Goal: Check status: Verify the current state of an ongoing process or item

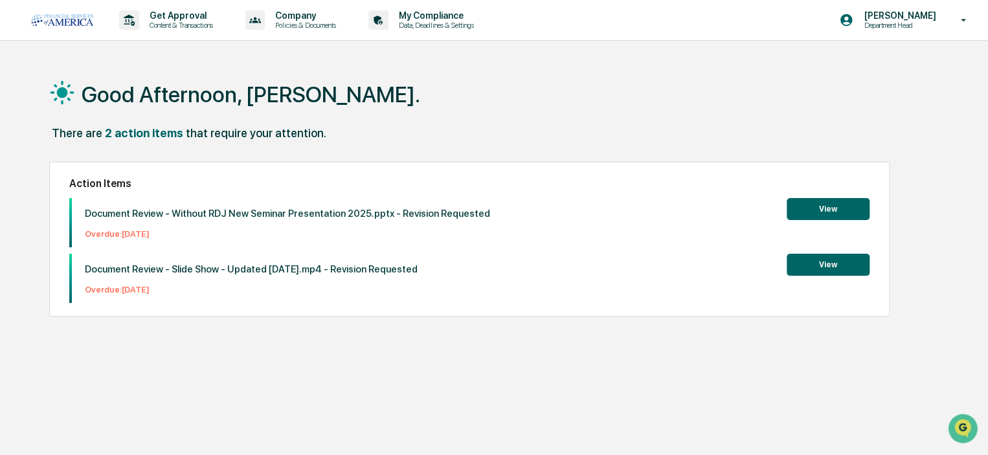
click at [164, 17] on p "Get Approval" at bounding box center [179, 15] width 80 height 10
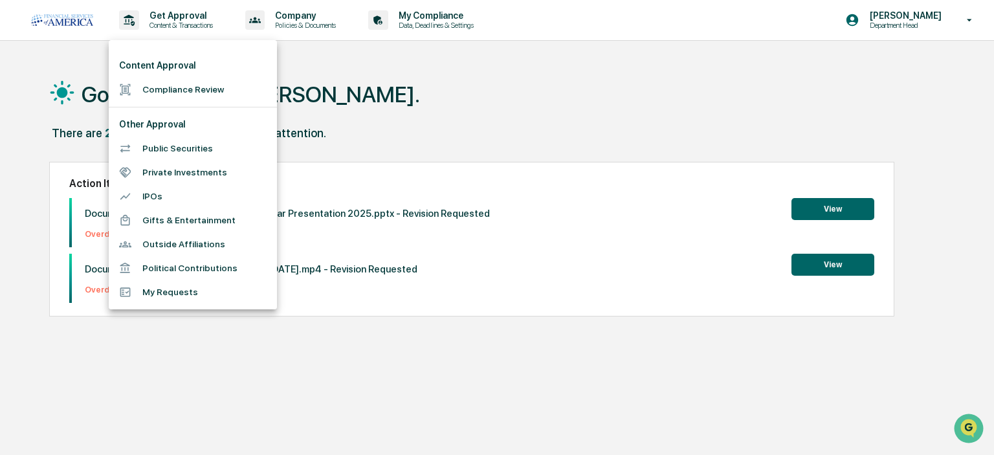
click at [436, 26] on div at bounding box center [497, 227] width 994 height 455
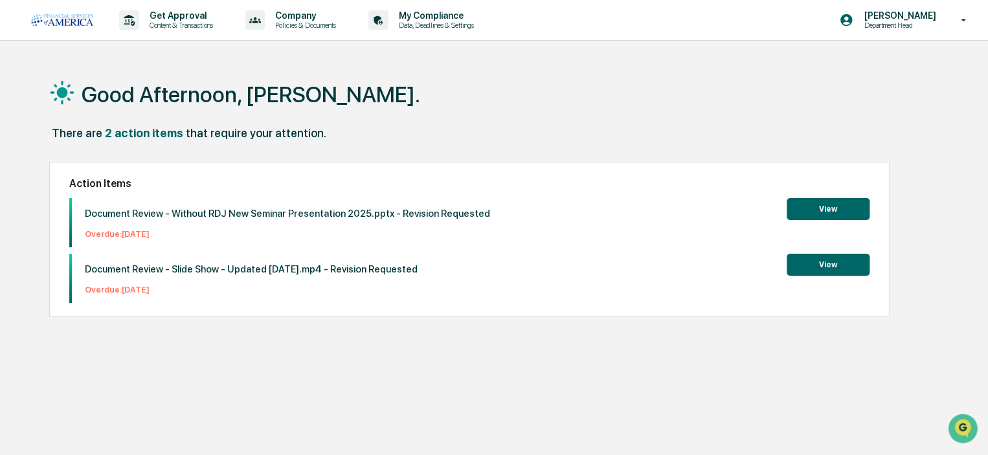
click at [435, 27] on p "Data, Deadlines & Settings" at bounding box center [434, 25] width 92 height 9
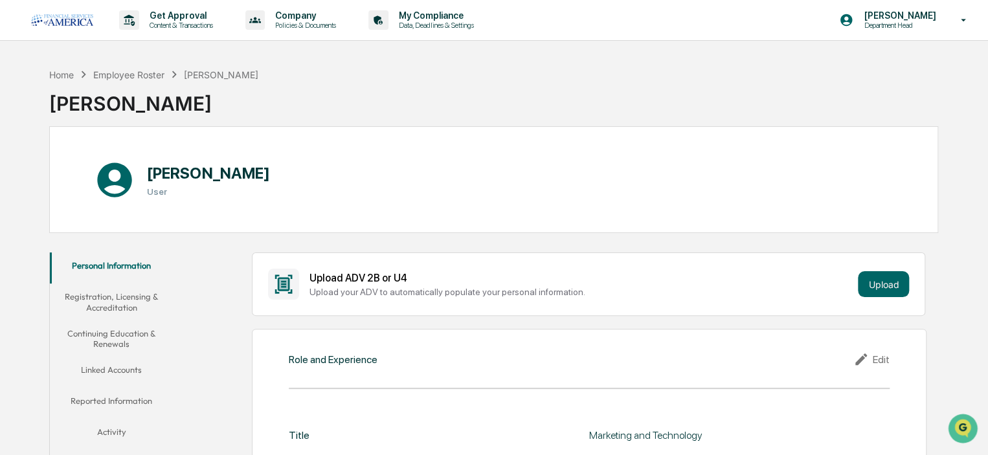
click at [193, 25] on p "Content & Transactions" at bounding box center [179, 25] width 80 height 9
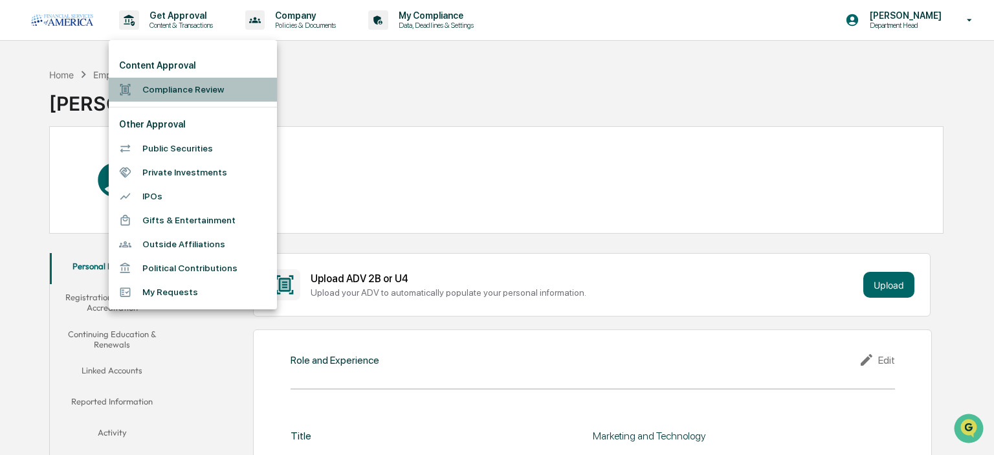
click at [166, 95] on li "Compliance Review" at bounding box center [193, 90] width 168 height 24
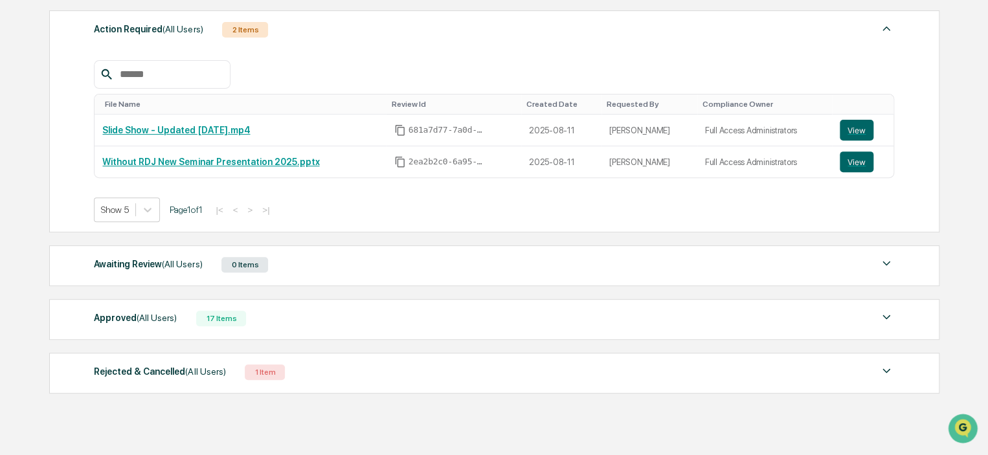
scroll to position [194, 0]
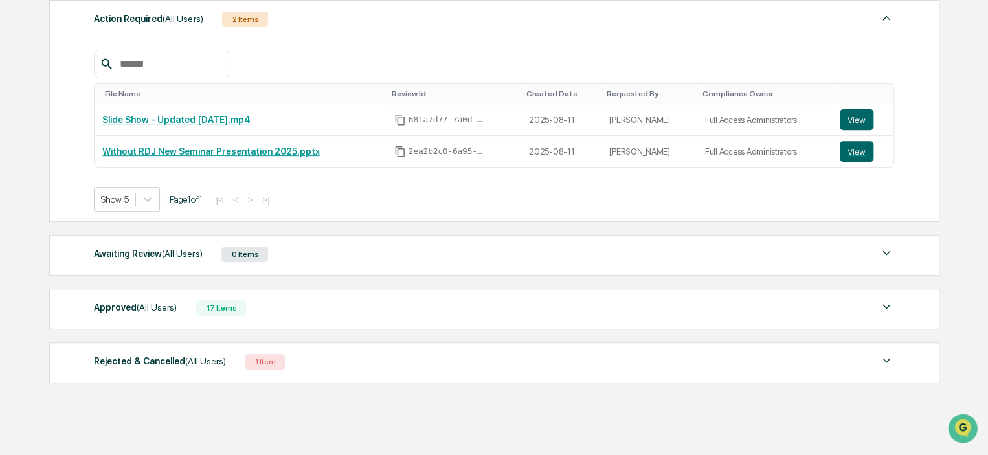
click at [156, 297] on div "Approved (All Users) 17 Items File Name Review Id Created Date Requested By Com…" at bounding box center [494, 309] width 890 height 41
click at [138, 308] on span "(All Users)" at bounding box center [157, 307] width 40 height 10
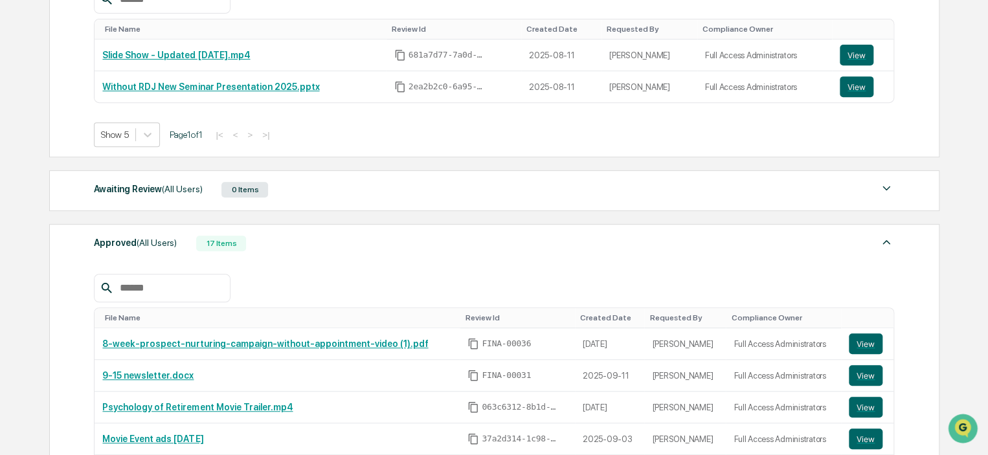
scroll to position [0, 0]
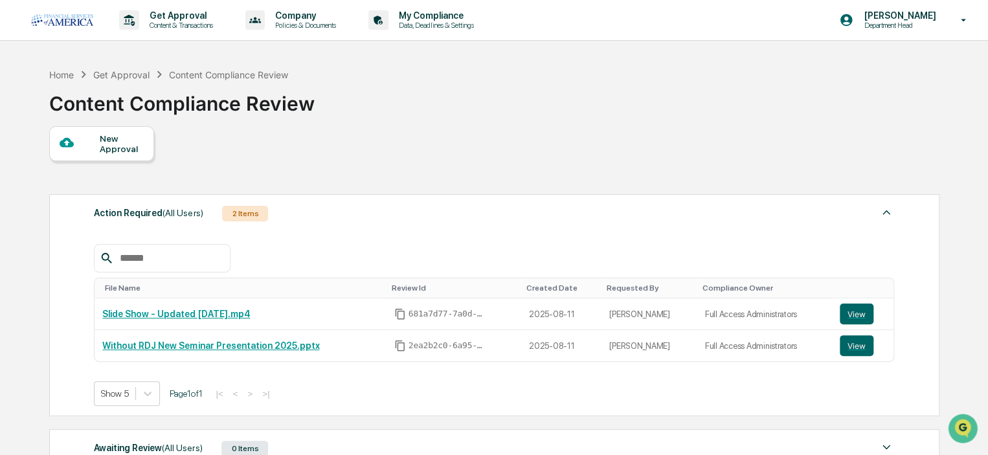
click at [928, 32] on div "[PERSON_NAME] Department Head" at bounding box center [907, 20] width 162 height 40
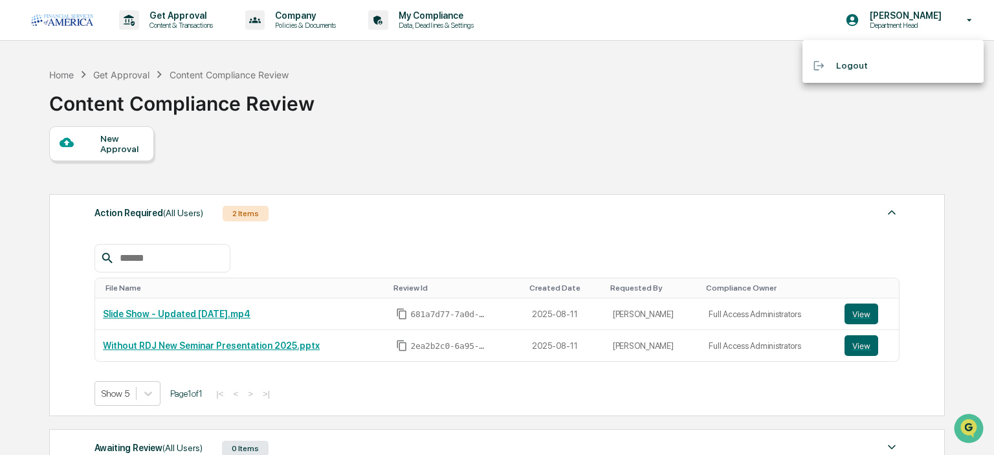
click at [470, 122] on div at bounding box center [497, 227] width 994 height 455
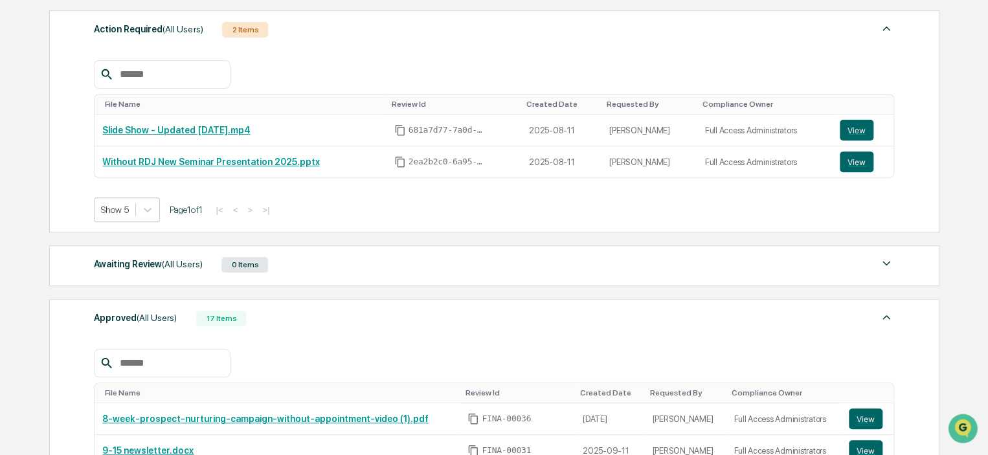
scroll to position [259, 0]
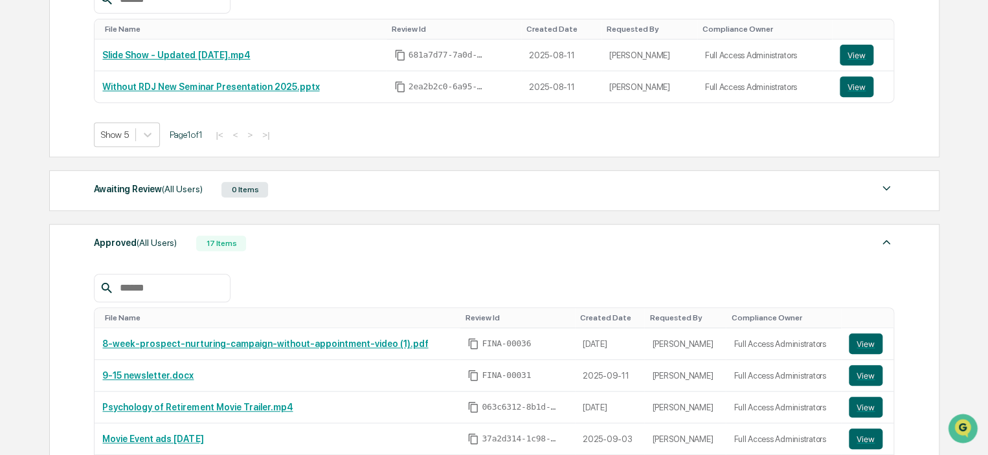
click at [179, 190] on span "(All Users)" at bounding box center [182, 189] width 40 height 10
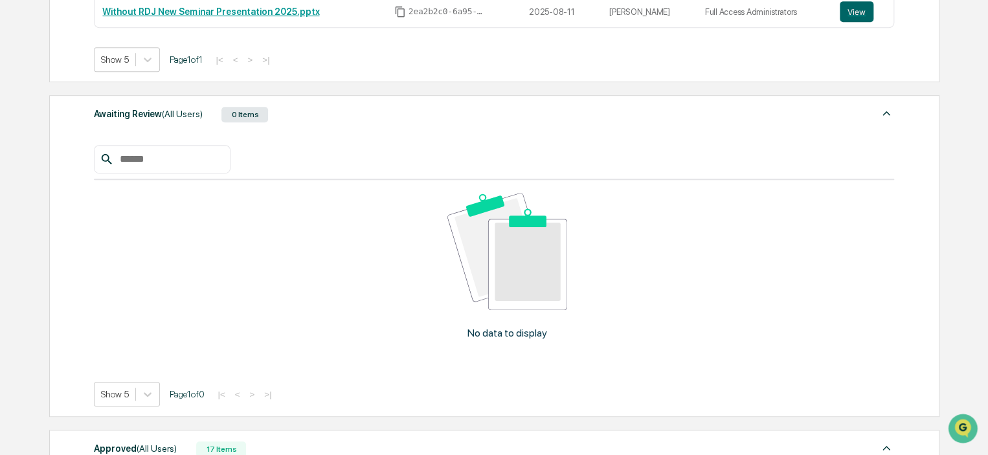
scroll to position [324, 0]
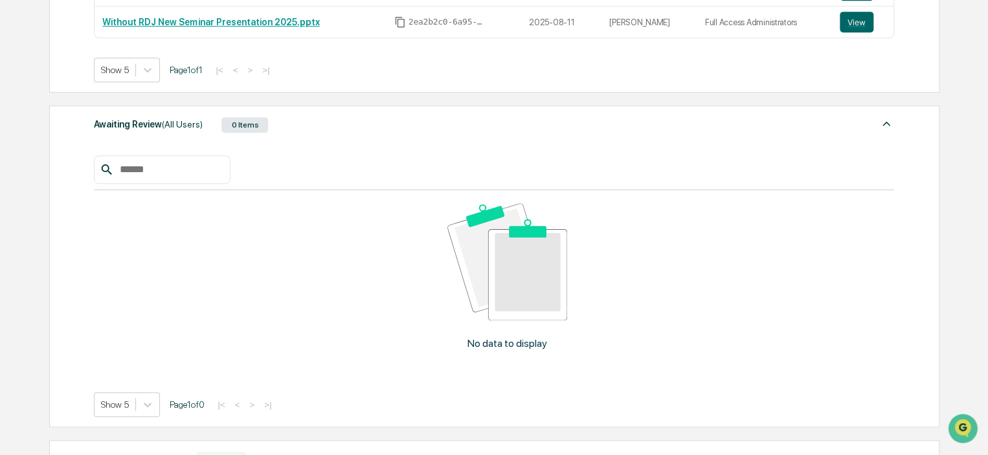
click at [155, 127] on div "Awaiting Review (All Users)" at bounding box center [148, 124] width 108 height 17
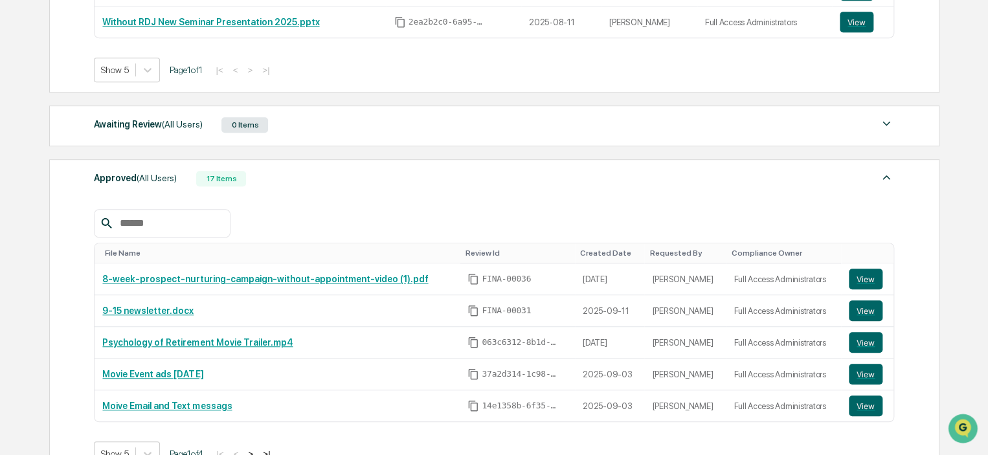
click at [157, 126] on div "Awaiting Review (All Users)" at bounding box center [148, 124] width 108 height 17
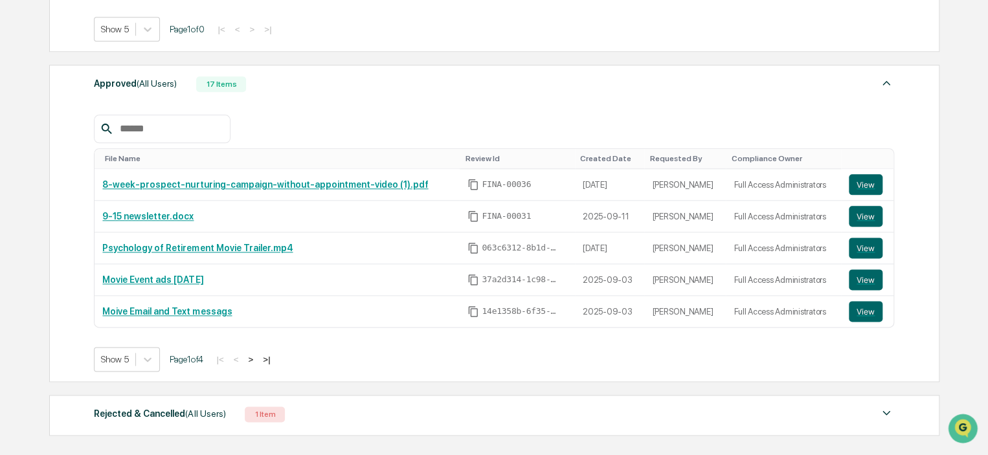
scroll to position [712, 0]
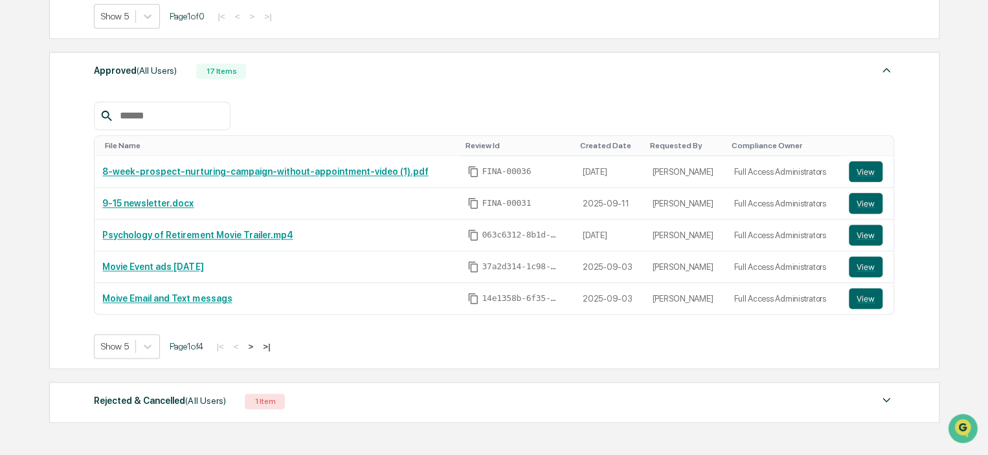
click at [257, 347] on button ">" at bounding box center [250, 346] width 13 height 11
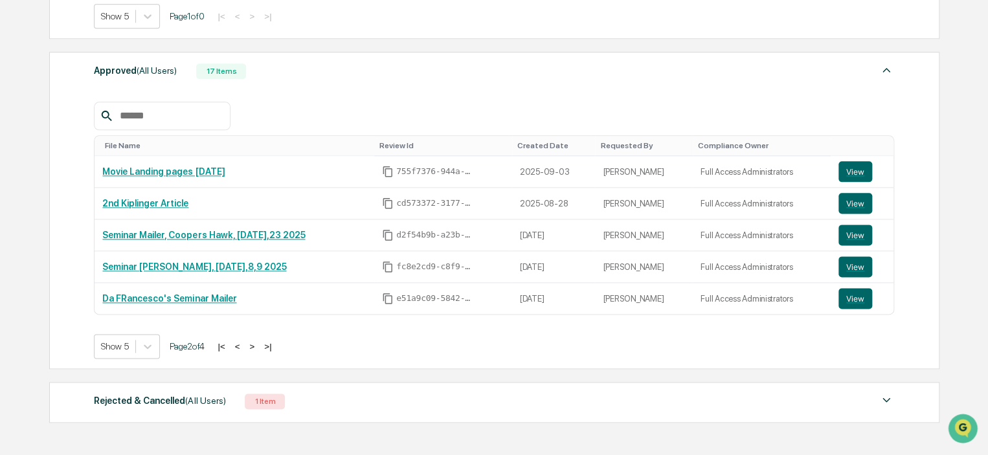
click at [244, 346] on button "<" at bounding box center [237, 346] width 13 height 11
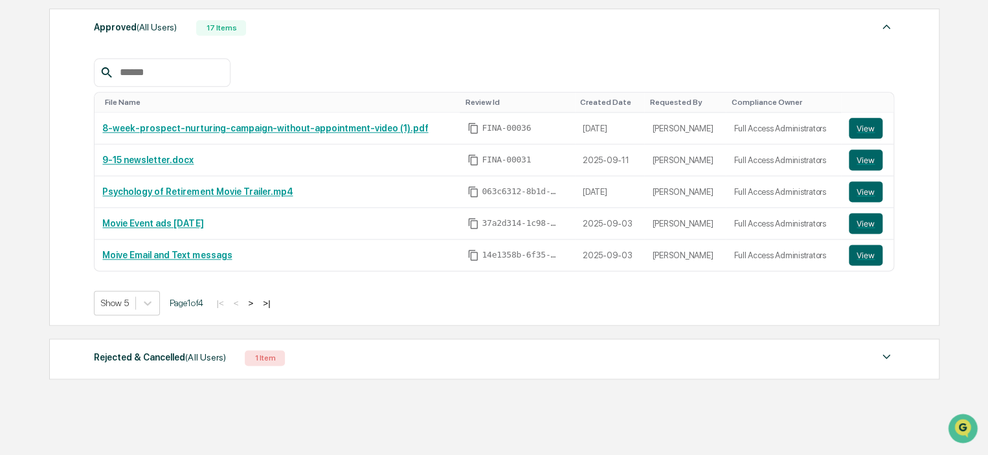
scroll to position [774, 0]
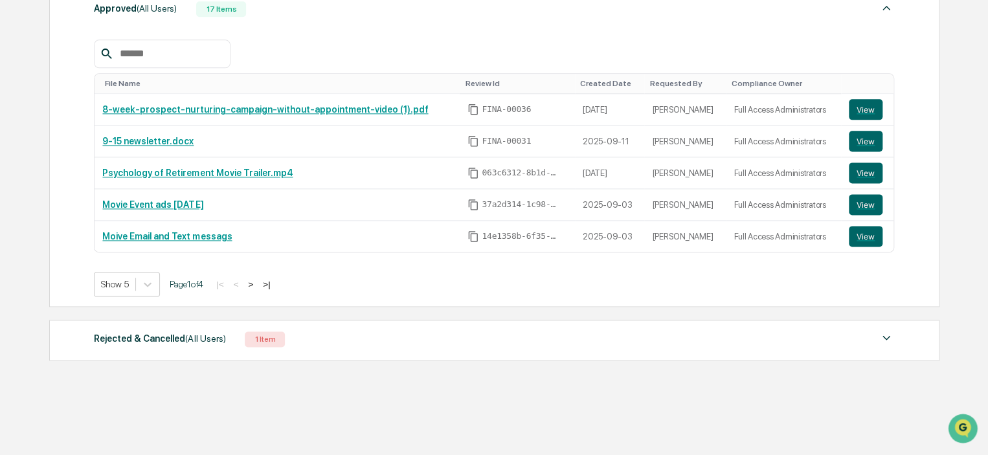
click at [150, 336] on div "Rejected & Cancelled (All Users)" at bounding box center [159, 338] width 131 height 17
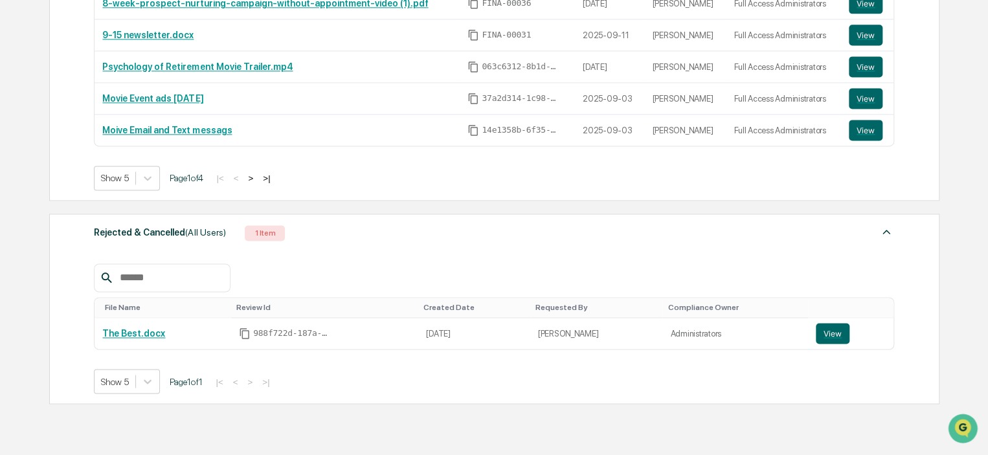
scroll to position [858, 0]
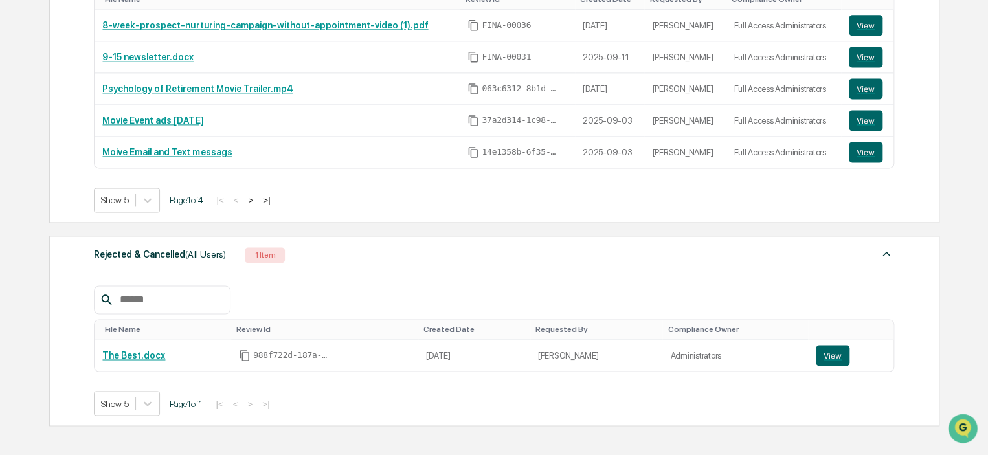
click at [168, 260] on div "Rejected & Cancelled (All Users)" at bounding box center [159, 254] width 131 height 17
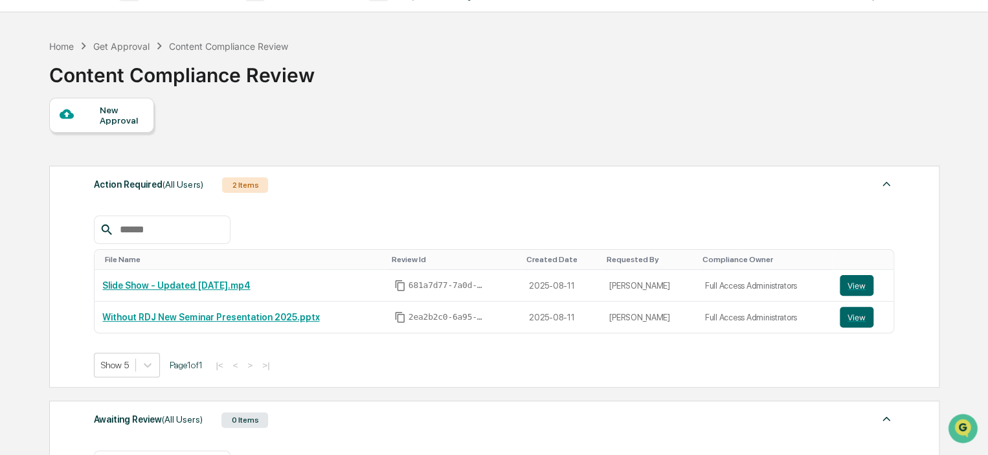
scroll to position [0, 0]
